Goal: Obtain resource: Download file/media

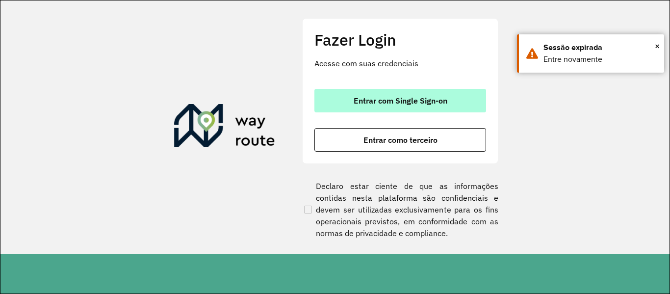
click at [379, 95] on button "Entrar com Single Sign-on" at bounding box center [400, 101] width 172 height 24
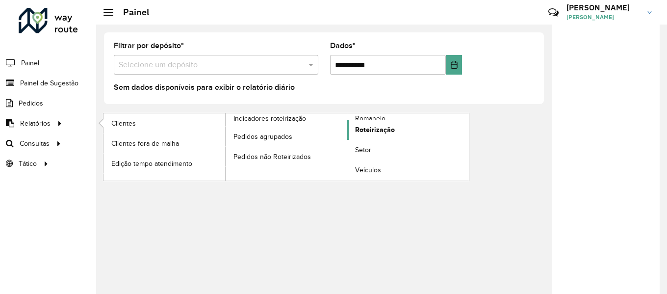
click at [377, 127] on font "Roteirização" at bounding box center [375, 130] width 40 height 8
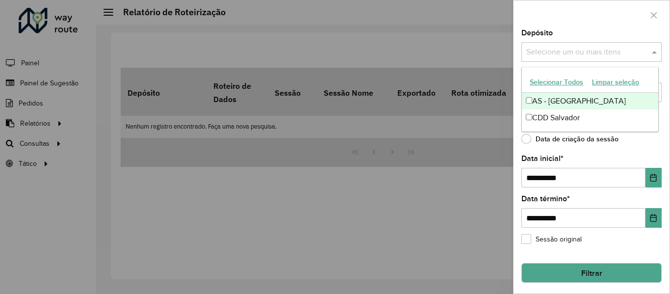
click at [562, 52] on input "text" at bounding box center [587, 53] width 126 height 12
drag, startPoint x: 553, startPoint y: 85, endPoint x: 552, endPoint y: 34, distance: 50.5
click at [553, 82] on font "Selecionar todos" at bounding box center [555, 83] width 51 height 8
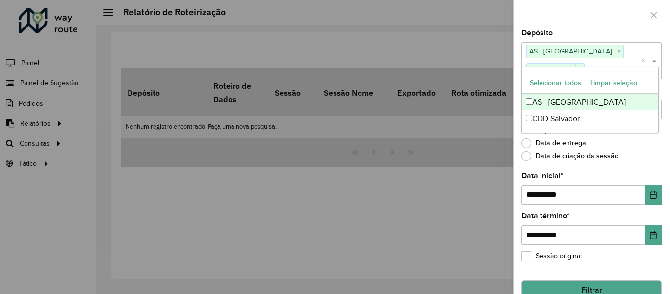
drag, startPoint x: 553, startPoint y: 14, endPoint x: 586, endPoint y: 65, distance: 60.9
click at [554, 13] on div at bounding box center [591, 14] width 156 height 29
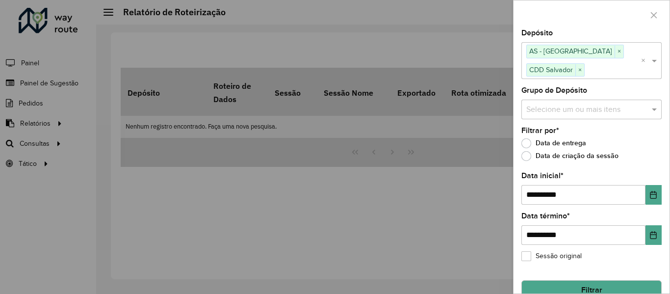
click at [579, 110] on input "text" at bounding box center [587, 109] width 126 height 12
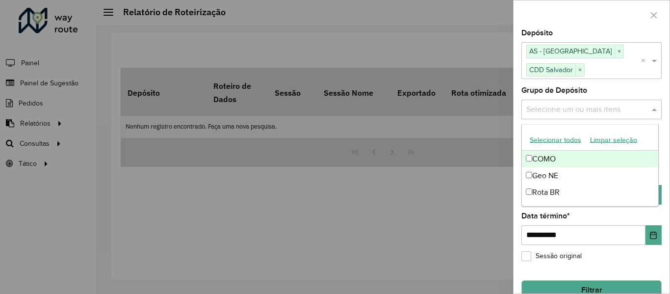
click at [556, 140] on font "Selecionar todos" at bounding box center [555, 140] width 51 height 8
click at [573, 15] on div at bounding box center [591, 14] width 156 height 29
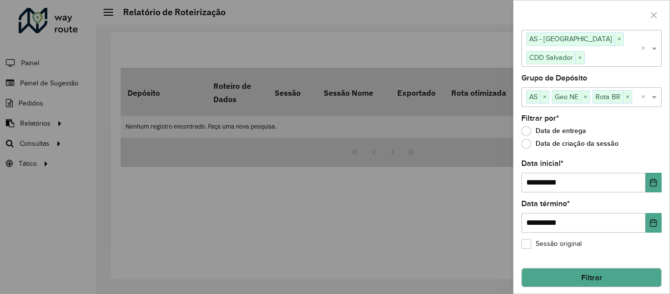
scroll to position [18, 0]
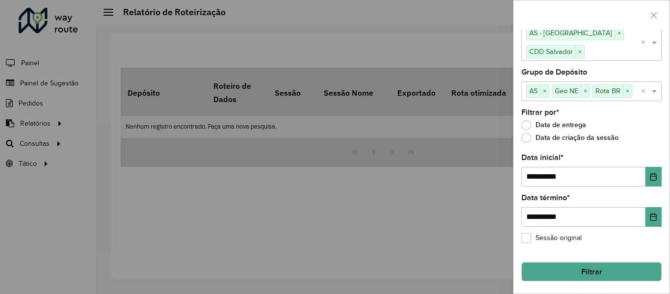
click at [584, 267] on font "Filtrar" at bounding box center [591, 271] width 21 height 8
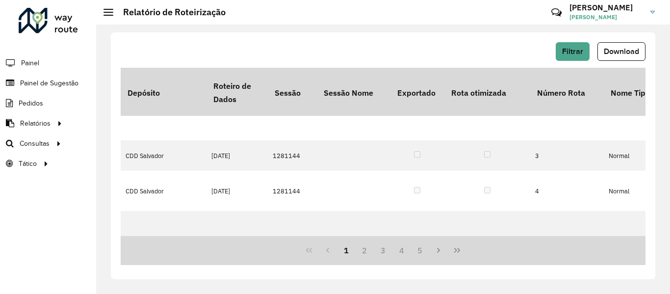
scroll to position [0, 0]
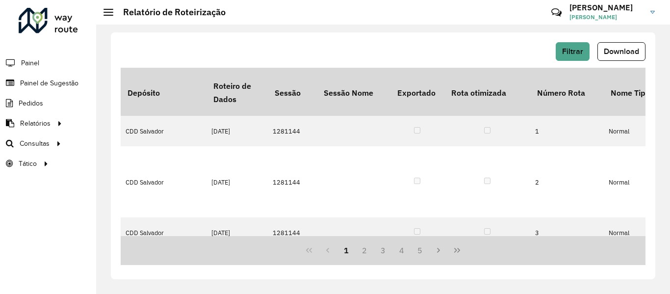
click at [618, 48] on font "Download" at bounding box center [621, 51] width 35 height 8
